Goal: Subscribe to service/newsletter

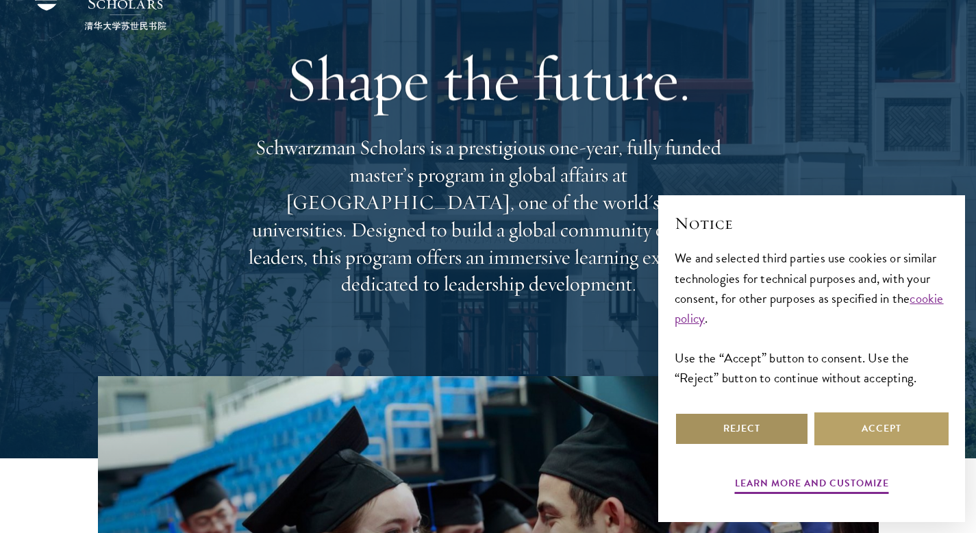
scroll to position [75, 0]
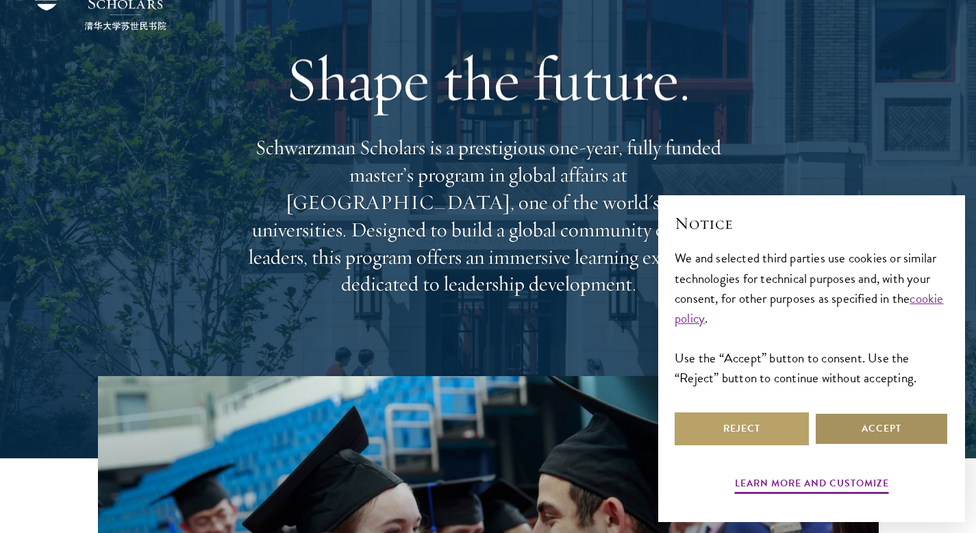
click at [898, 430] on button "Accept" at bounding box center [882, 429] width 134 height 33
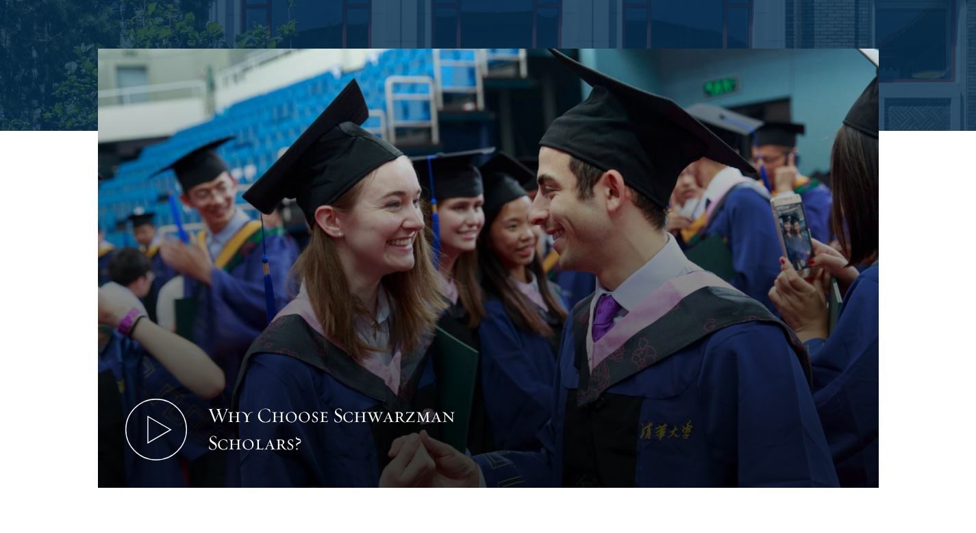
scroll to position [770, 0]
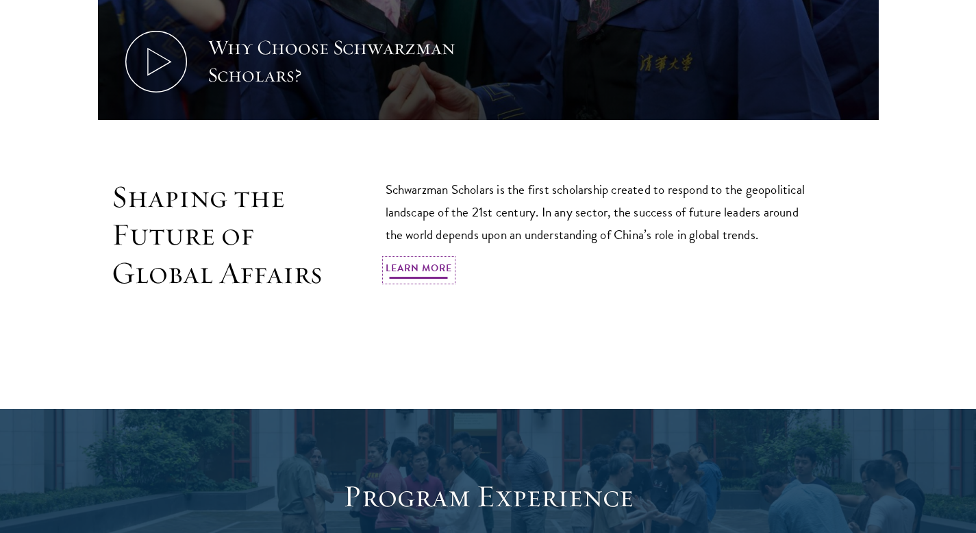
click at [425, 267] on link "Learn More" at bounding box center [419, 270] width 66 height 21
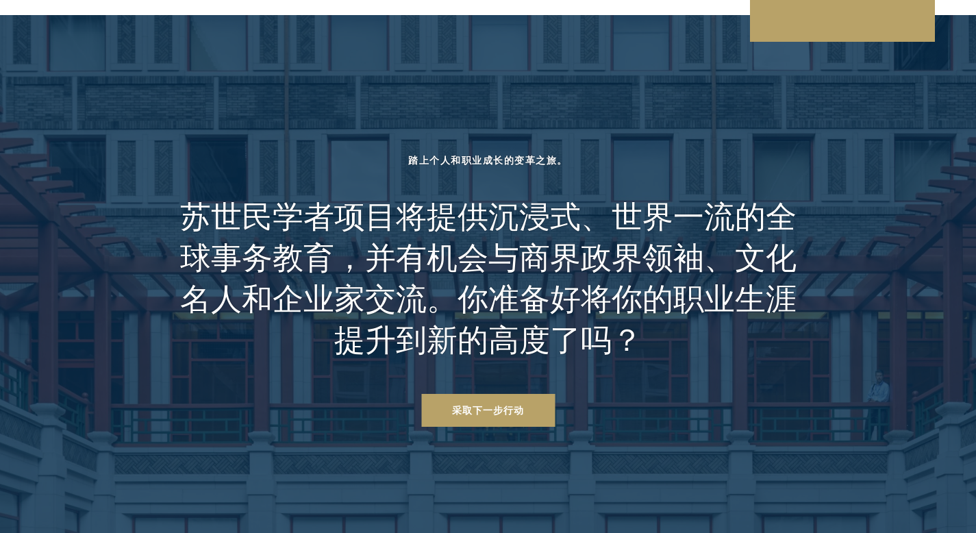
scroll to position [5170, 0]
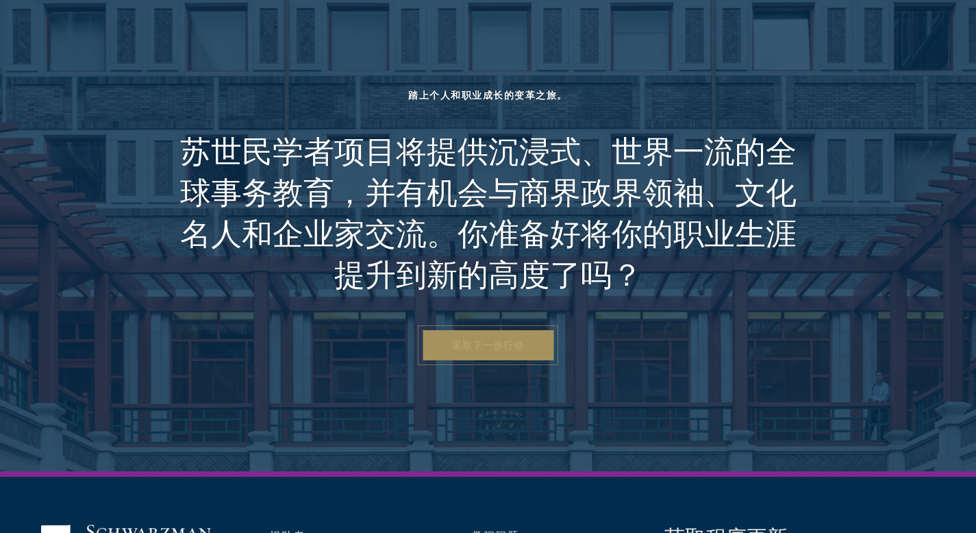
click at [518, 329] on link "采取下一步行动" at bounding box center [488, 345] width 134 height 33
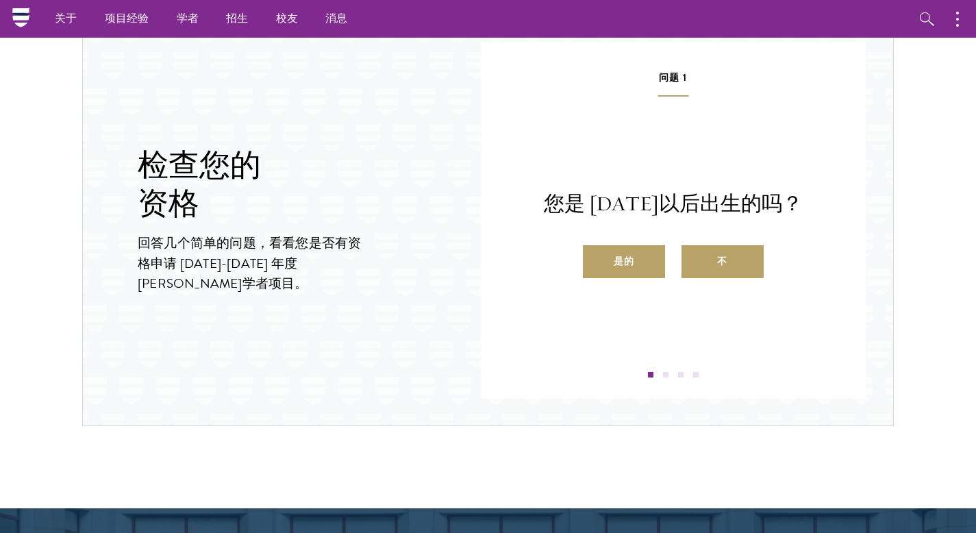
scroll to position [1388, 0]
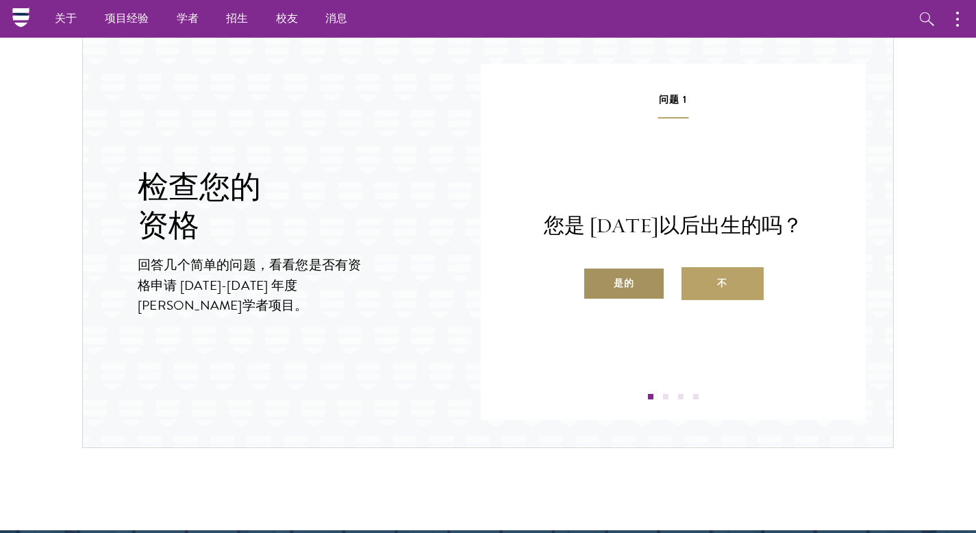
click at [627, 291] on font "是的" at bounding box center [624, 283] width 21 height 14
click at [595, 281] on input "是的" at bounding box center [589, 275] width 12 height 12
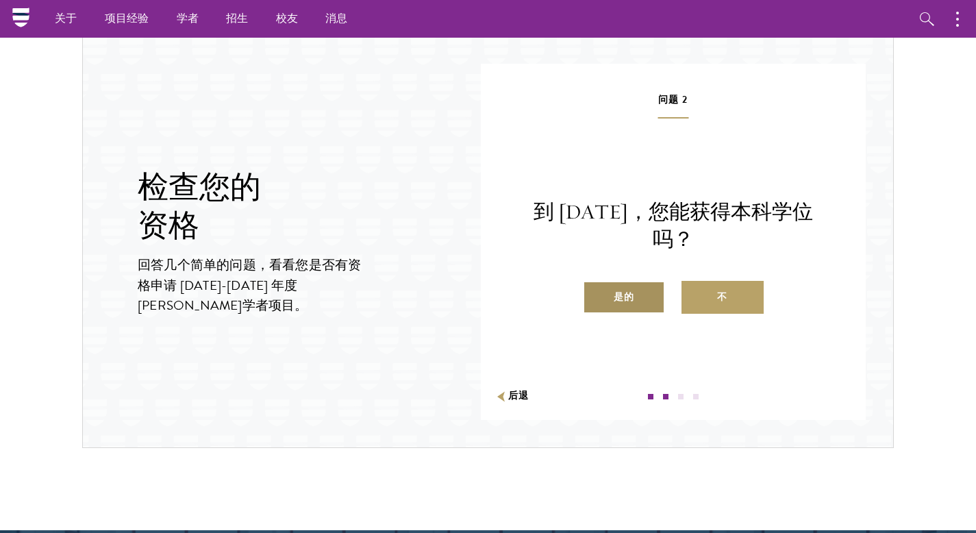
click at [644, 291] on label "是的" at bounding box center [624, 297] width 82 height 33
click at [595, 291] on input "是的" at bounding box center [589, 288] width 12 height 12
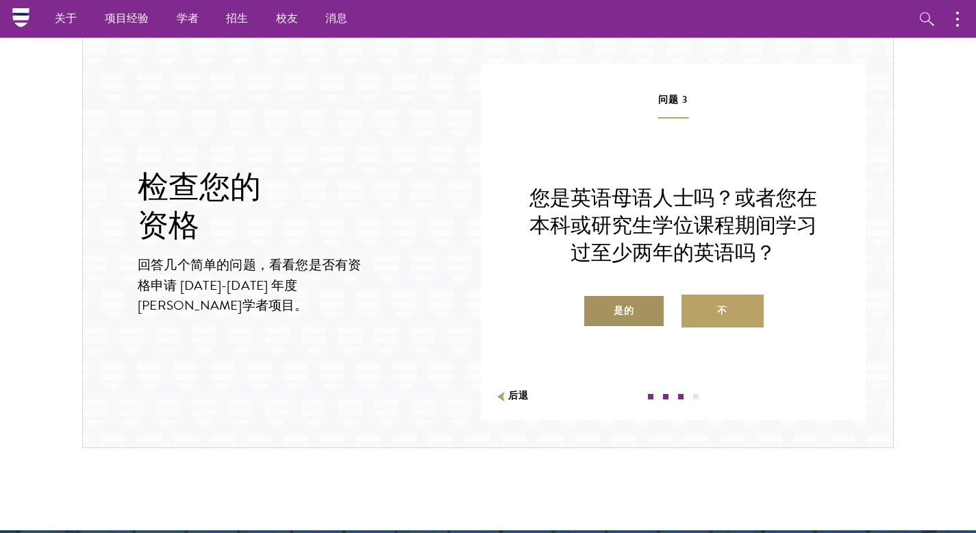
click at [617, 310] on font "是的" at bounding box center [624, 311] width 21 height 14
click at [595, 308] on input "是的" at bounding box center [589, 302] width 12 height 12
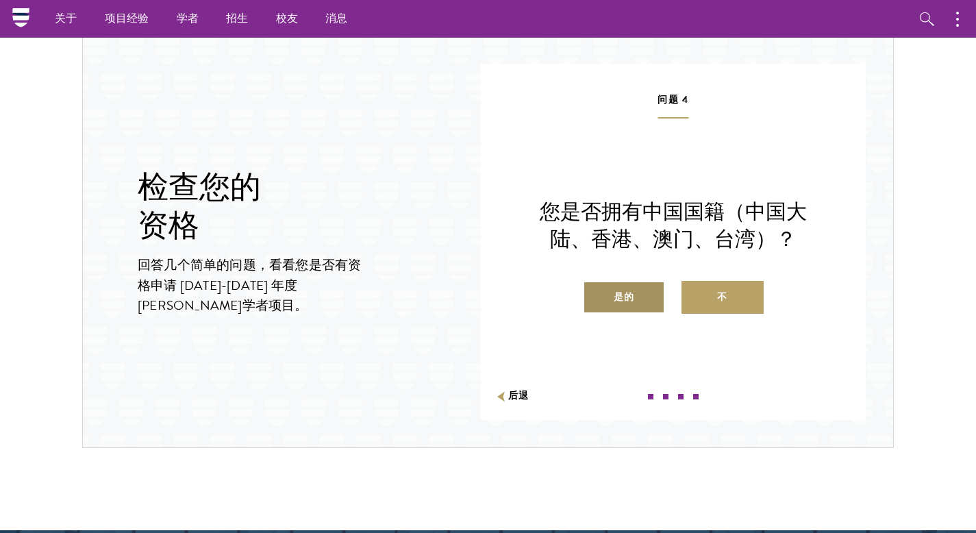
click at [639, 287] on label "是的" at bounding box center [624, 297] width 82 height 33
click at [595, 287] on input "是的" at bounding box center [589, 288] width 12 height 12
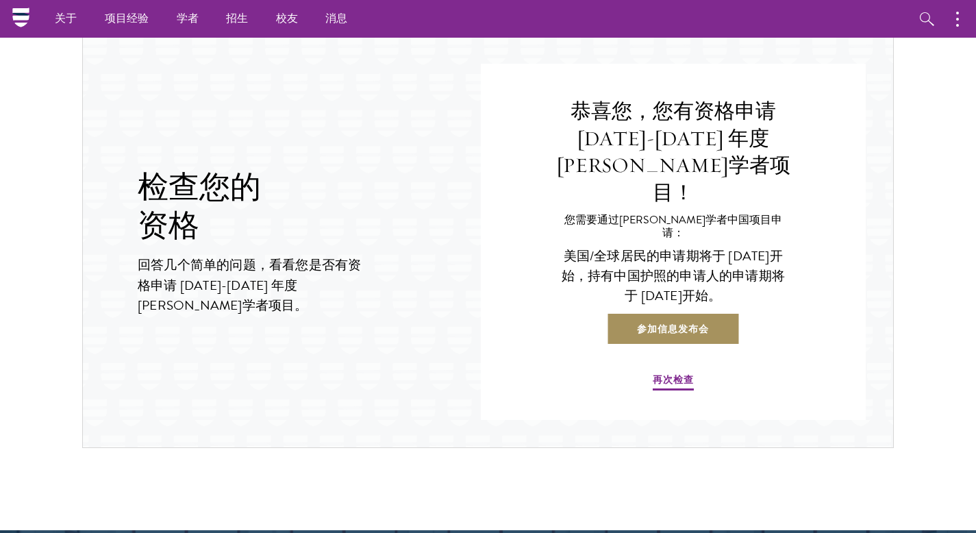
click at [682, 317] on link "参加信息发布会" at bounding box center [673, 328] width 134 height 33
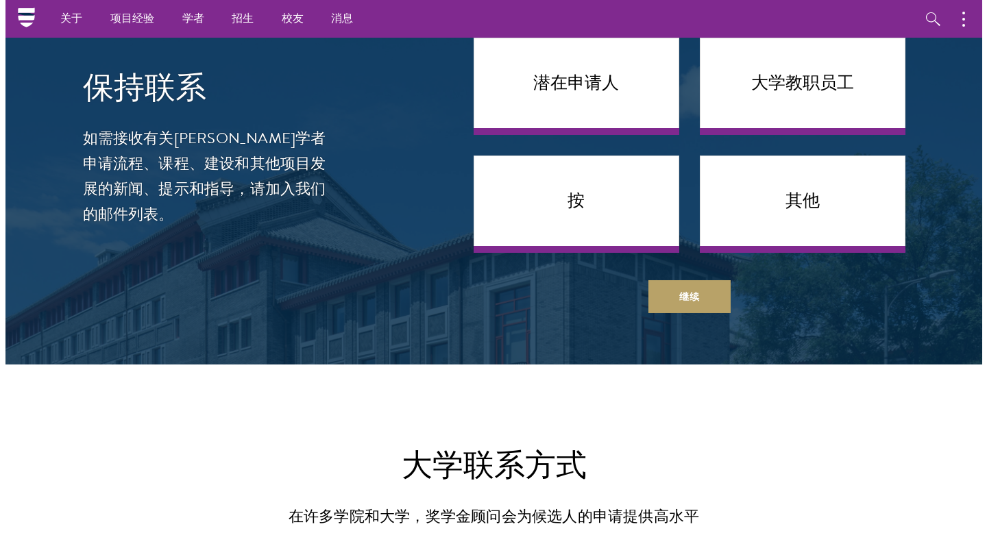
scroll to position [4960, 0]
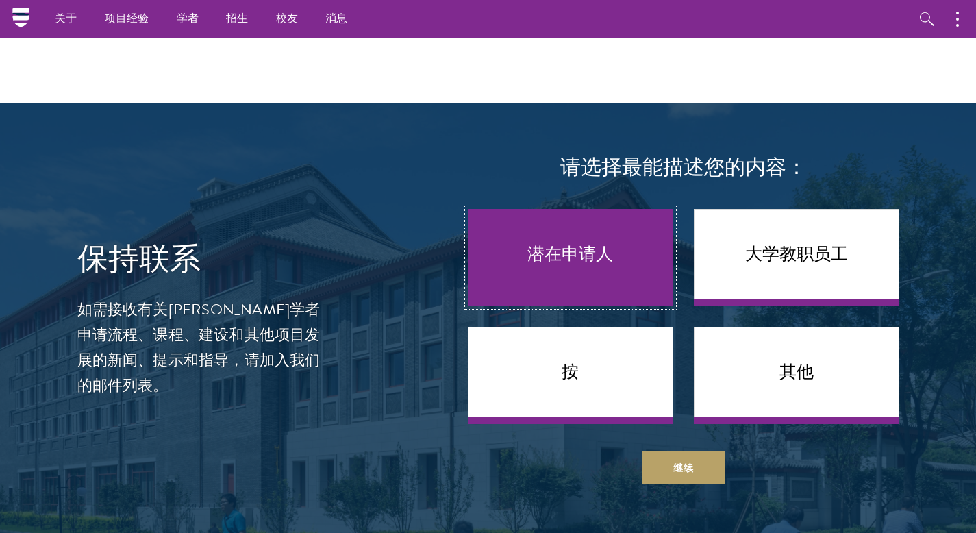
click at [630, 251] on link "潜在申请人" at bounding box center [571, 257] width 206 height 97
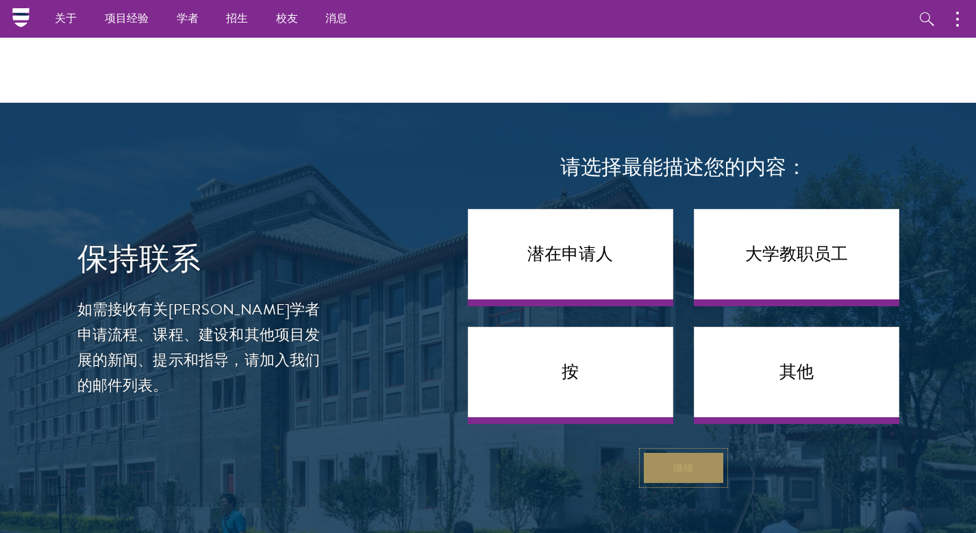
click at [683, 461] on font "继续" at bounding box center [684, 468] width 21 height 14
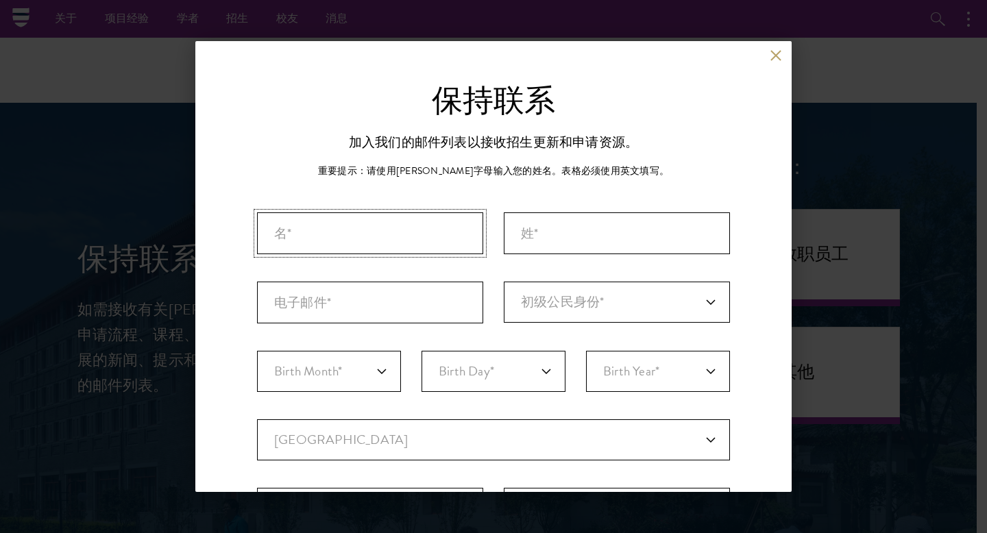
click at [423, 246] on input "名*" at bounding box center [370, 233] width 226 height 42
type input "ANNI"
click at [545, 245] on input "姓氏*" at bounding box center [617, 233] width 226 height 42
type input "HAO"
click at [450, 293] on input "电子邮件*" at bounding box center [370, 303] width 226 height 42
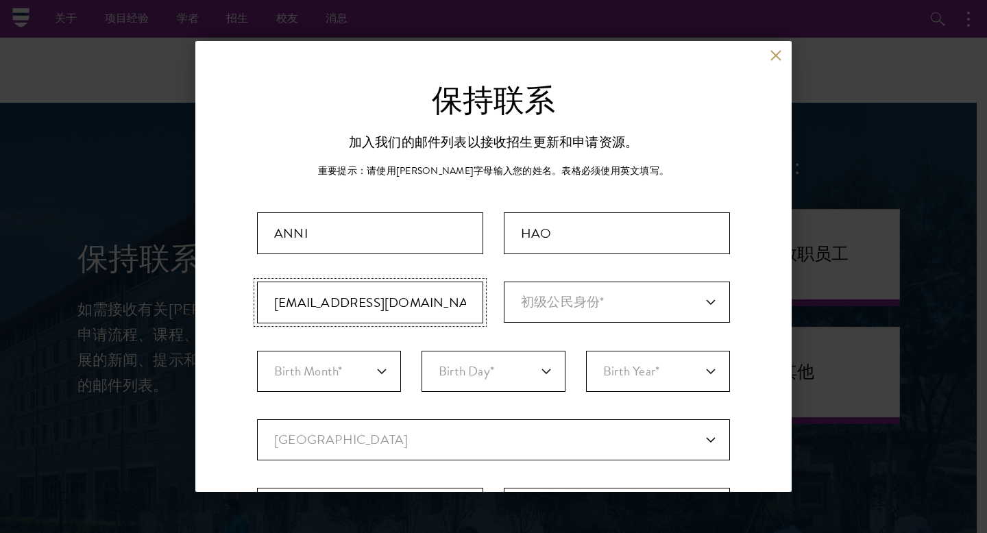
type input "annihao91@gmail.com"
click at [550, 308] on select "初级公民身份* 阿富汗 奥兰群岛 阿尔巴尼亚 阿尔及利亚 安道尔 安哥拉 安圭拉 安提瓜和巴布达 阿根廷 亚美尼亚 阿鲁巴 阿什莫尔岛和卡捷岛 澳大利亚 奥地…" at bounding box center [617, 302] width 226 height 41
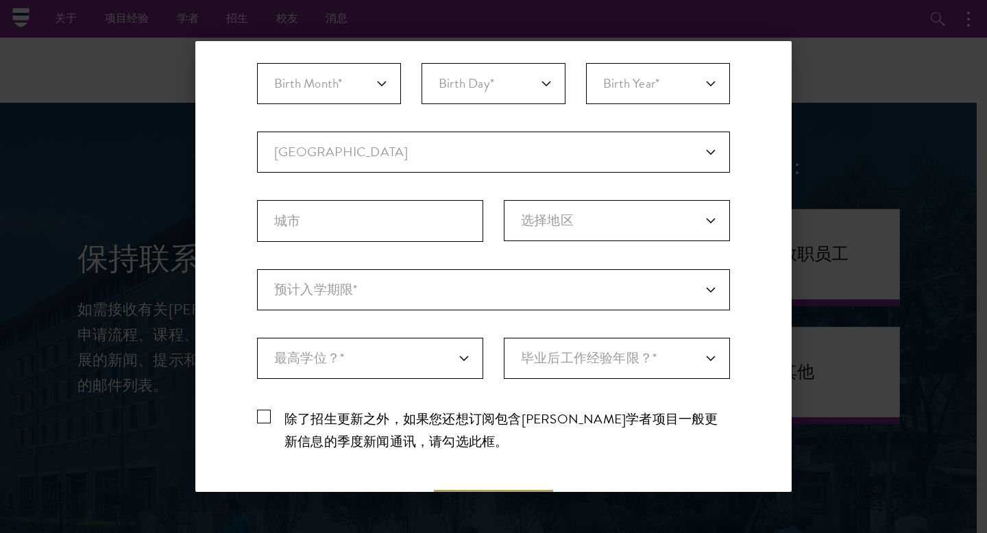
scroll to position [288, 0]
click at [262, 410] on label "除了招生更新之外，如果您还想订阅包含苏世民学者项目一般更新信息的季度新闻通讯，请勾选此框。" at bounding box center [493, 428] width 473 height 45
click at [262, 410] on input "除了招生更新之外，如果您还想订阅包含苏世民学者项目一般更新信息的季度新闻通讯，请勾选此框。" at bounding box center [493, 410] width 473 height 9
checkbox input "true"
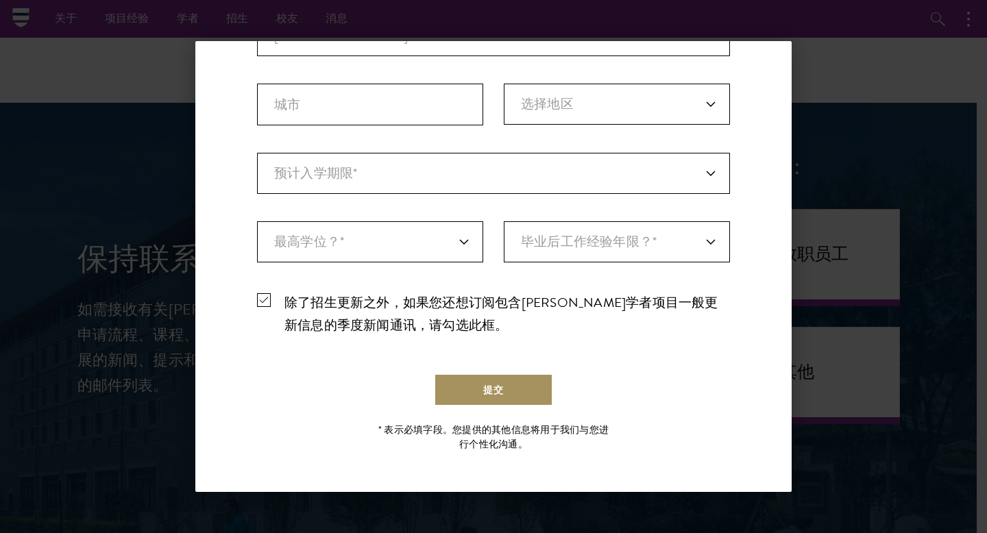
click at [458, 397] on button "提交" at bounding box center [493, 389] width 119 height 33
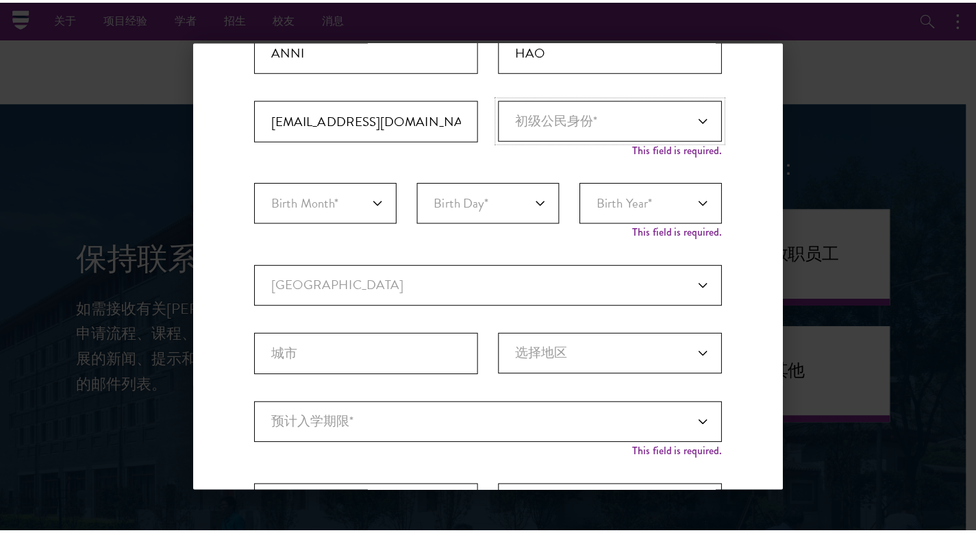
scroll to position [0, 0]
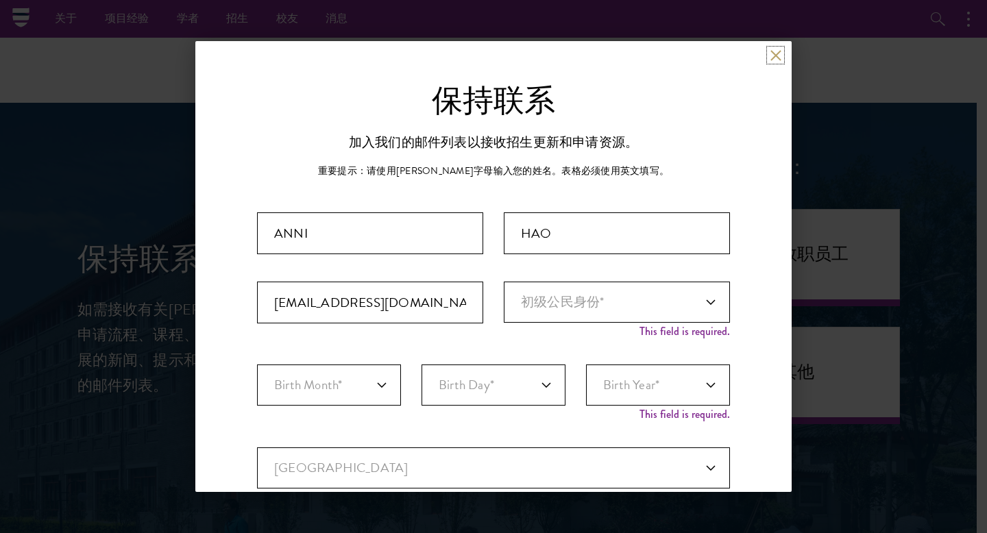
click at [770, 57] on button at bounding box center [776, 55] width 12 height 12
